Goal: Task Accomplishment & Management: Use online tool/utility

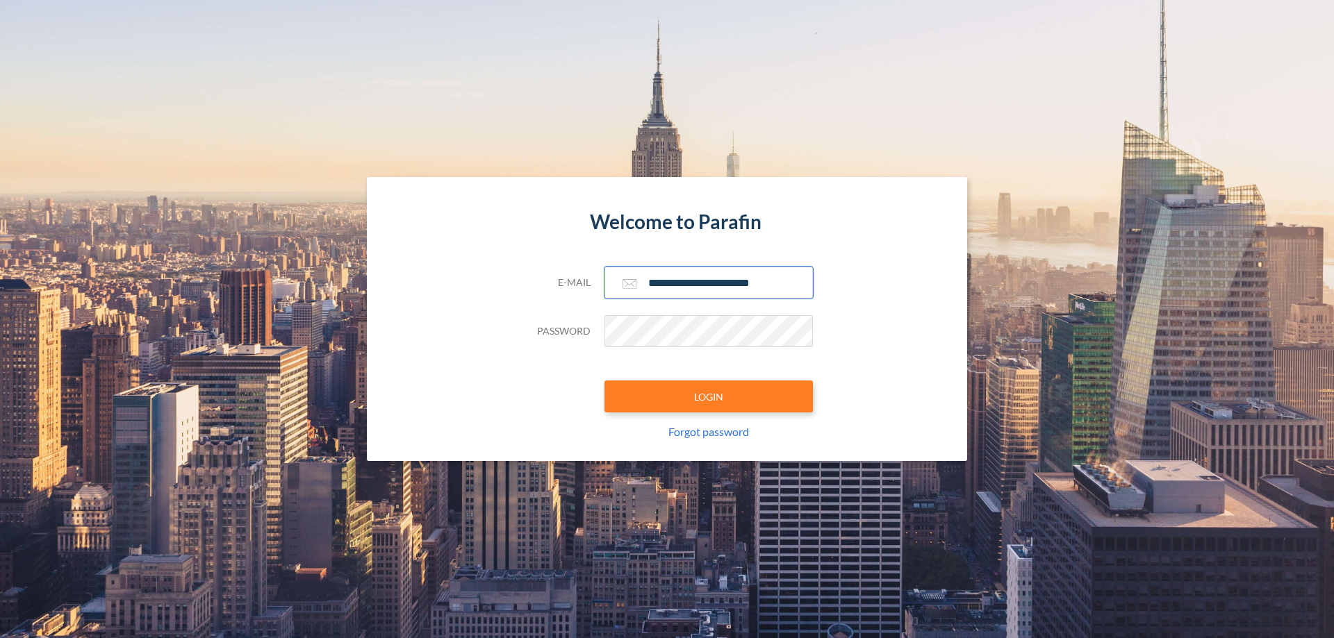
type input "**********"
click at [708, 397] on button "LOGIN" at bounding box center [708, 397] width 208 height 32
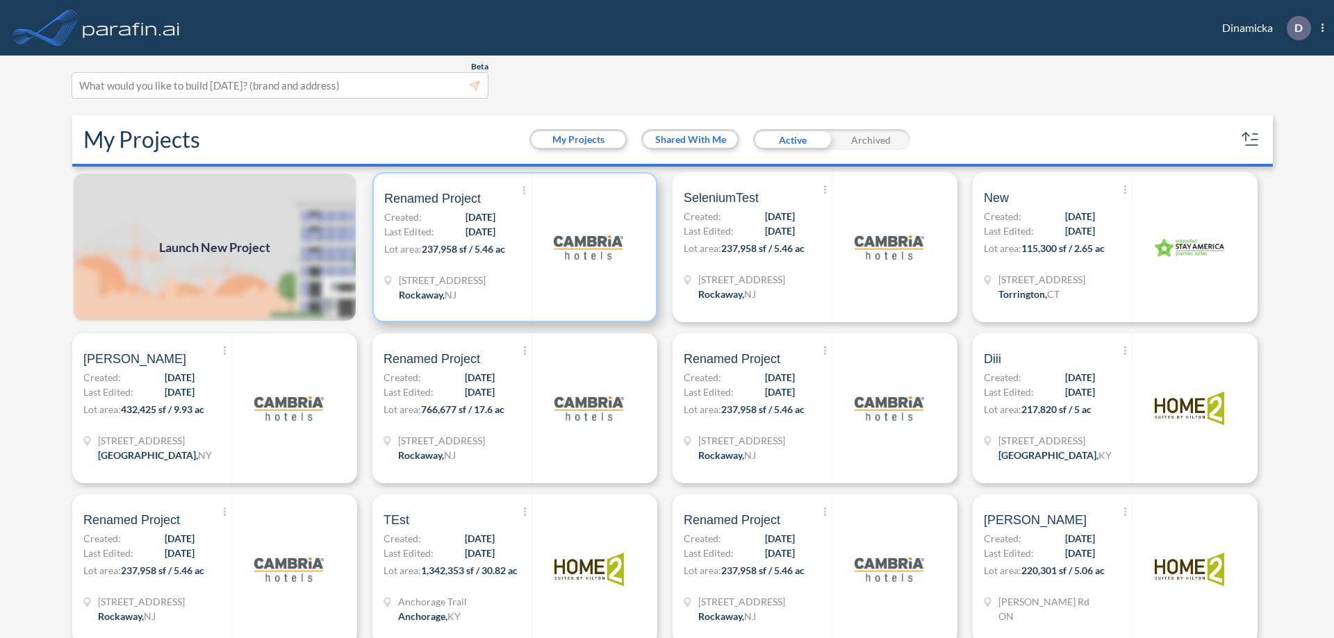
scroll to position [3, 0]
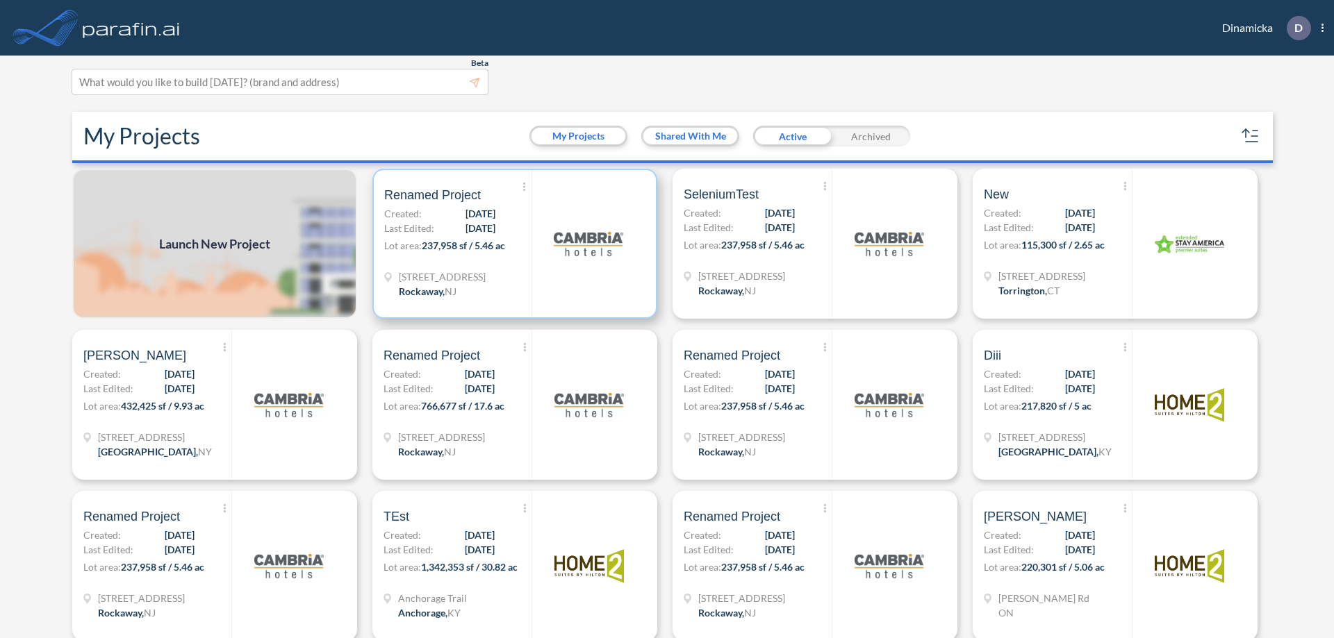
click at [512, 244] on p "Lot area: 237,958 sf / 5.46 ac" at bounding box center [457, 248] width 147 height 20
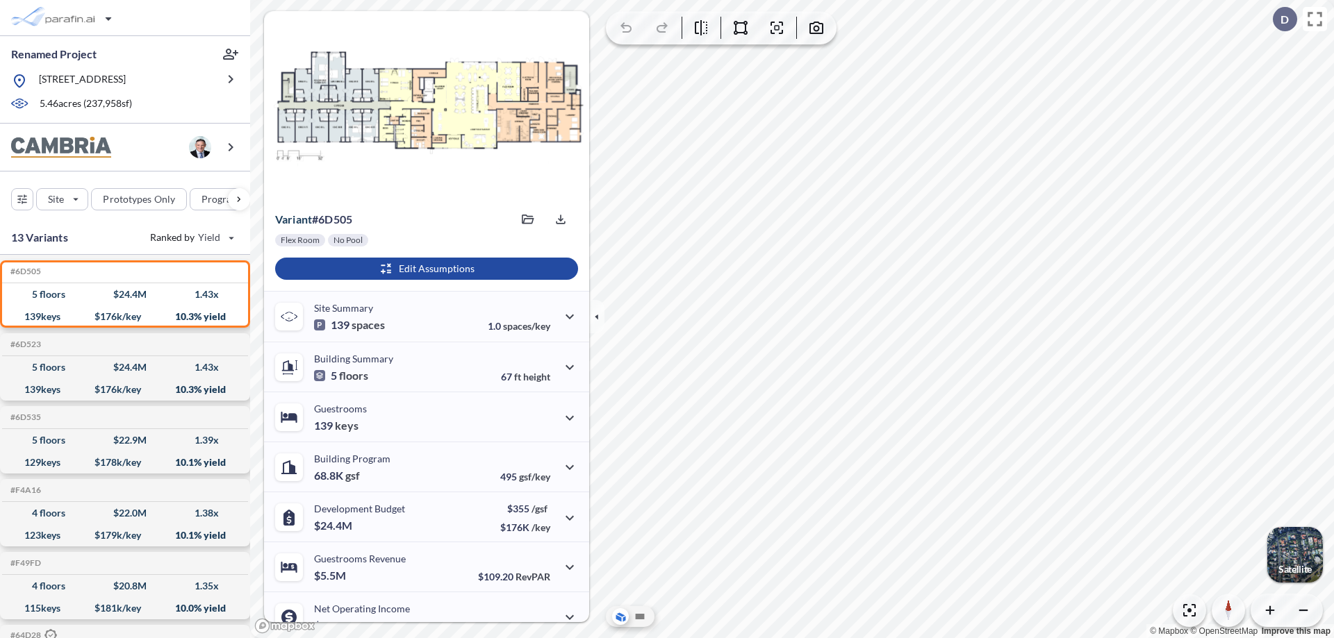
scroll to position [70, 0]
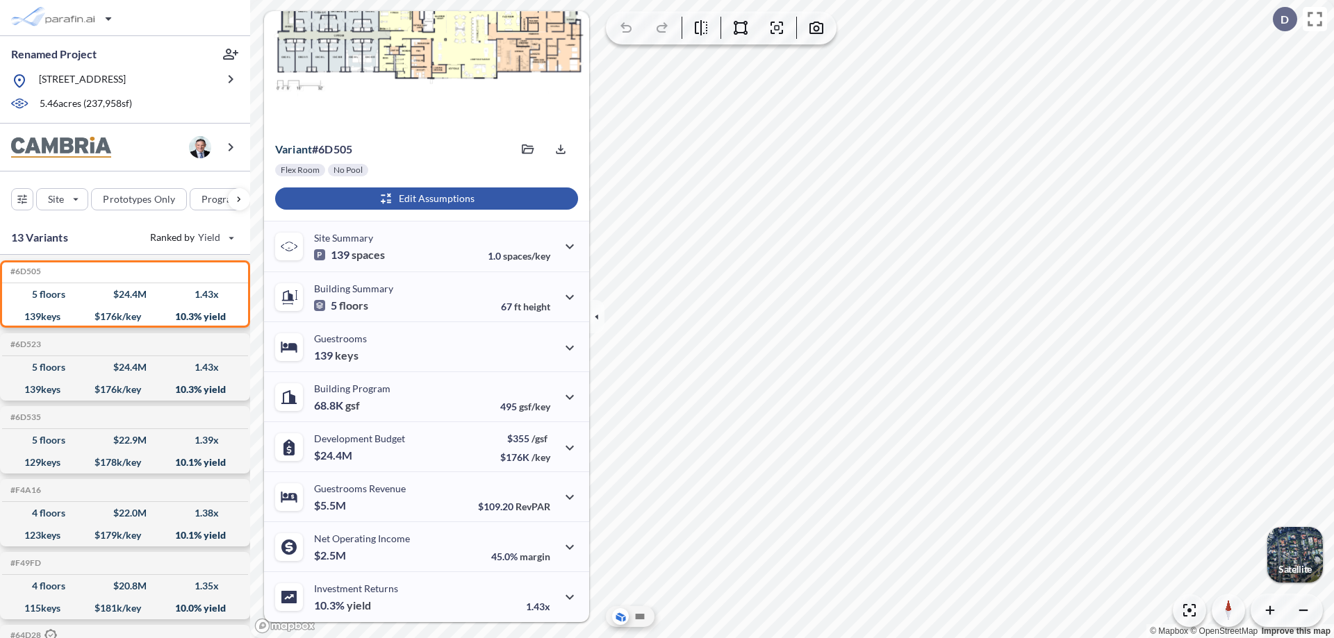
click at [424, 199] on div "button" at bounding box center [426, 199] width 303 height 22
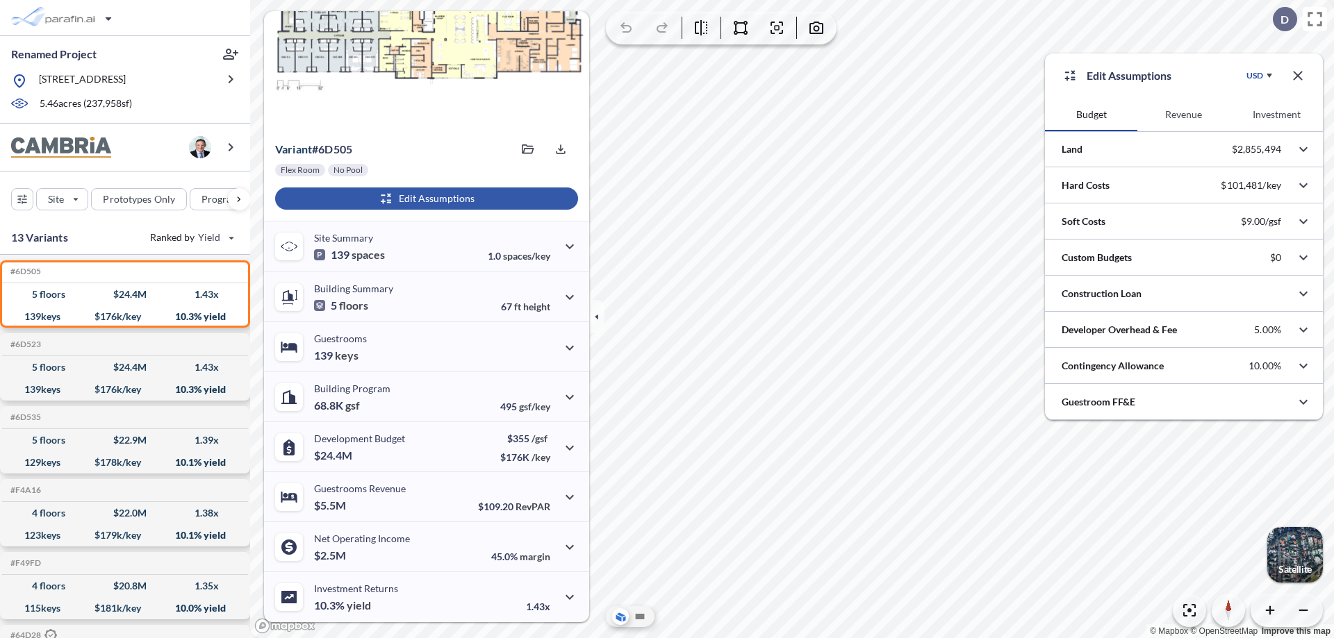
click at [1183, 115] on button "Revenue" at bounding box center [1183, 114] width 92 height 33
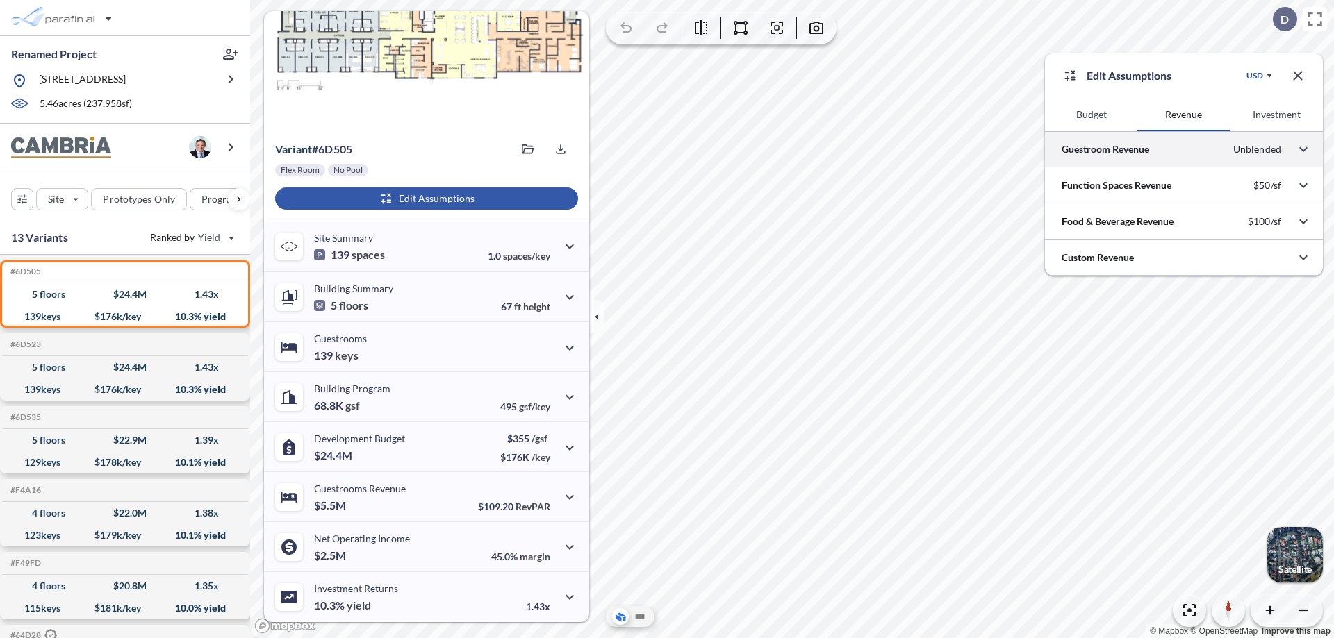
click at [1184, 149] on div at bounding box center [1184, 148] width 278 height 35
